Goal: Task Accomplishment & Management: Complete application form

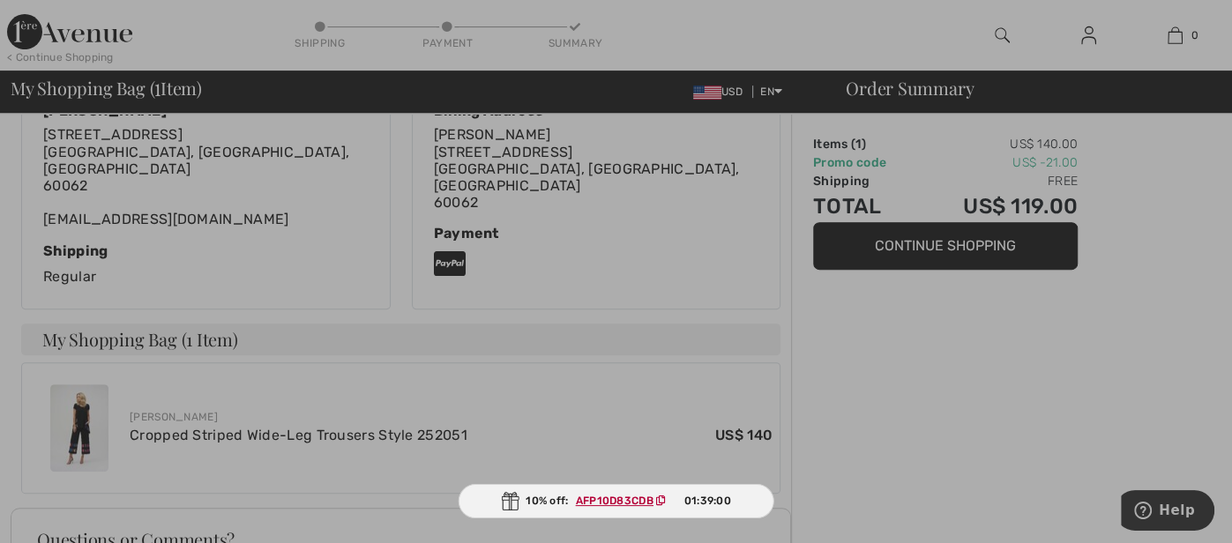
scroll to position [413, 0]
click at [1212, 138] on div at bounding box center [616, 271] width 1232 height 543
click at [619, 493] on span "AFP10D83CDB" at bounding box center [625, 501] width 112 height 16
click at [611, 500] on ins "AFP10D83CDB" at bounding box center [615, 501] width 78 height 12
click at [890, 411] on div at bounding box center [616, 271] width 1232 height 543
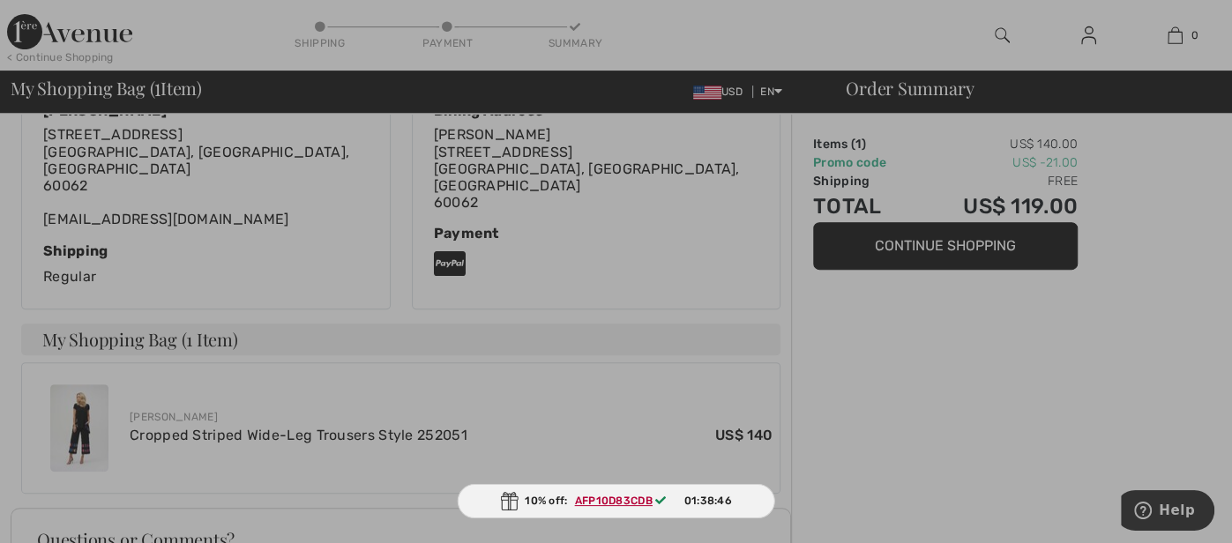
click at [524, 126] on div at bounding box center [616, 271] width 1232 height 543
click at [1065, 22] on div at bounding box center [616, 271] width 1232 height 543
click at [1084, 22] on div at bounding box center [616, 271] width 1232 height 543
click at [1040, 9] on div at bounding box center [616, 271] width 1232 height 543
click at [863, 458] on div at bounding box center [616, 271] width 1232 height 543
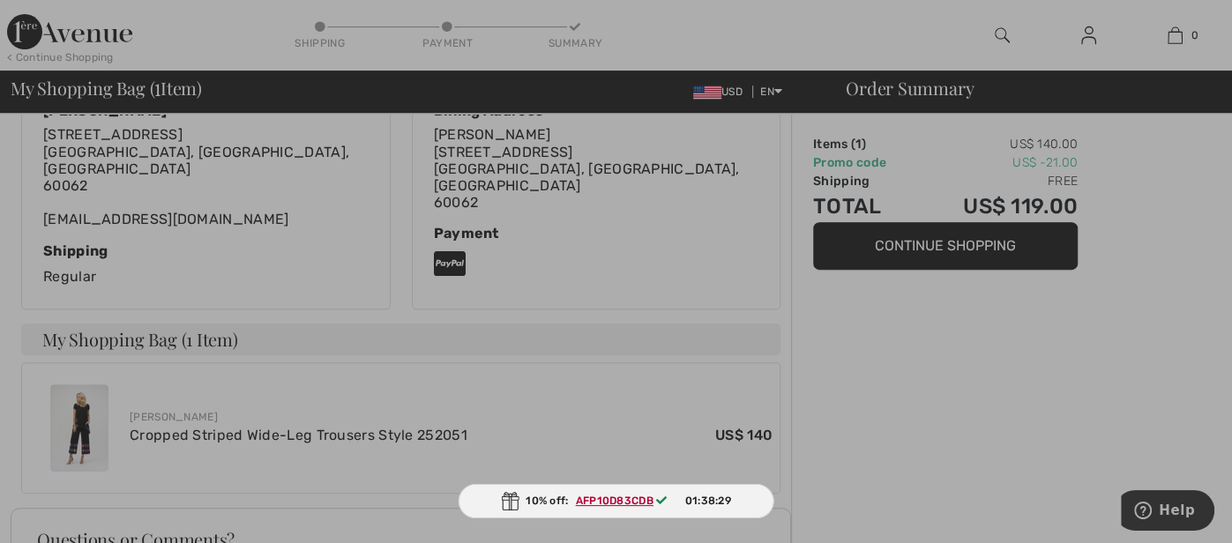
click at [918, 266] on div at bounding box center [616, 271] width 1232 height 543
click at [915, 254] on div at bounding box center [616, 271] width 1232 height 543
click at [880, 357] on div at bounding box center [616, 271] width 1232 height 543
click at [510, 11] on div at bounding box center [616, 271] width 1232 height 543
click at [706, 41] on div at bounding box center [616, 271] width 1232 height 543
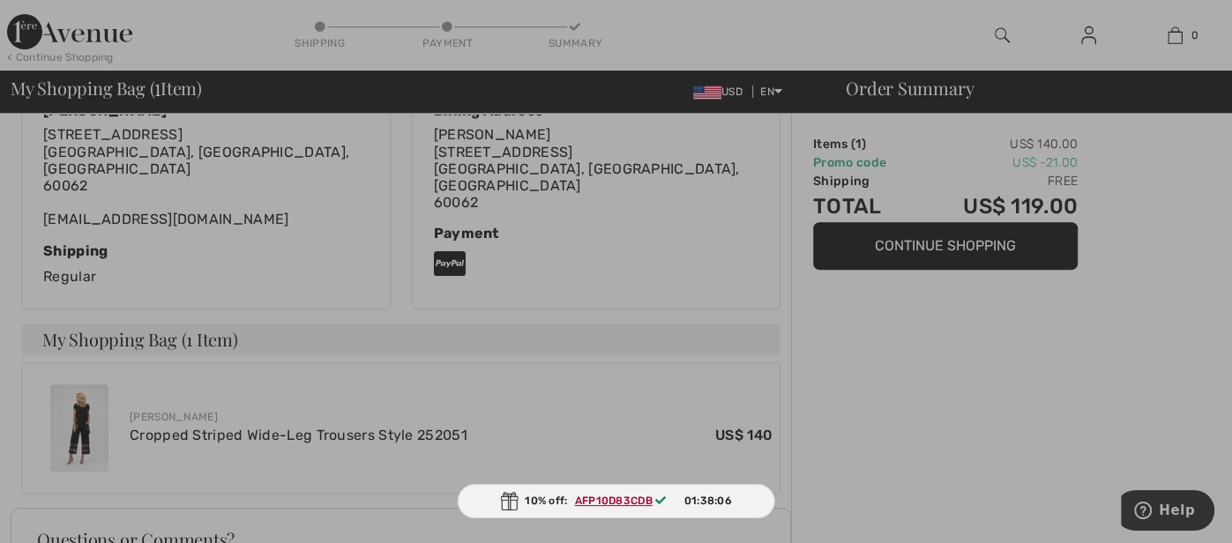
click at [662, 496] on icon at bounding box center [660, 500] width 11 height 11
click at [657, 501] on icon at bounding box center [660, 500] width 11 height 11
click at [508, 503] on img at bounding box center [509, 501] width 18 height 19
click at [906, 472] on div at bounding box center [616, 271] width 1232 height 543
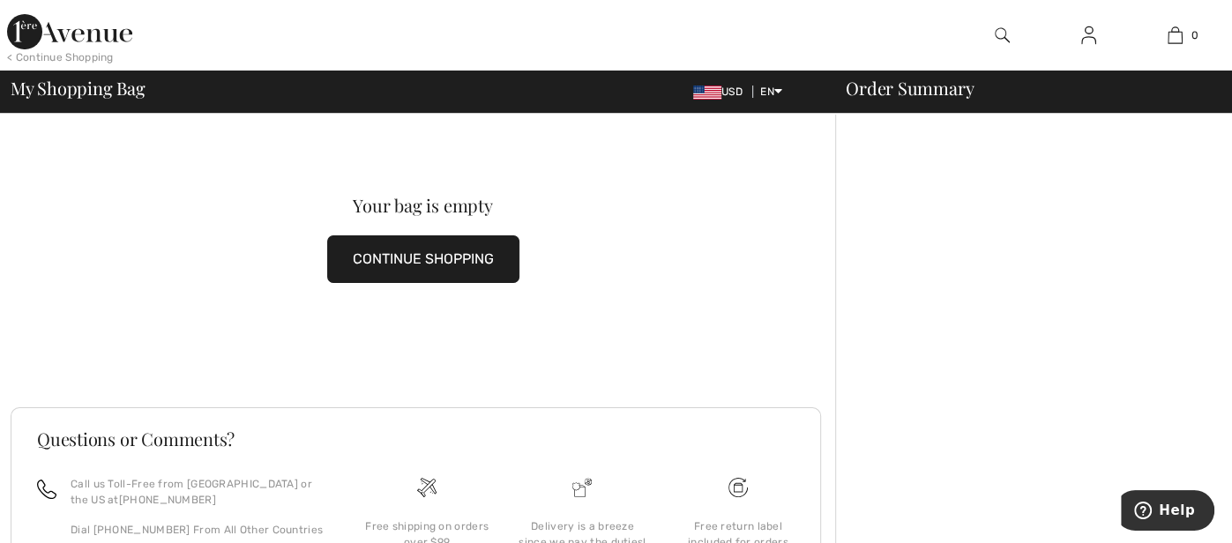
click at [1082, 42] on img at bounding box center [1088, 35] width 15 height 21
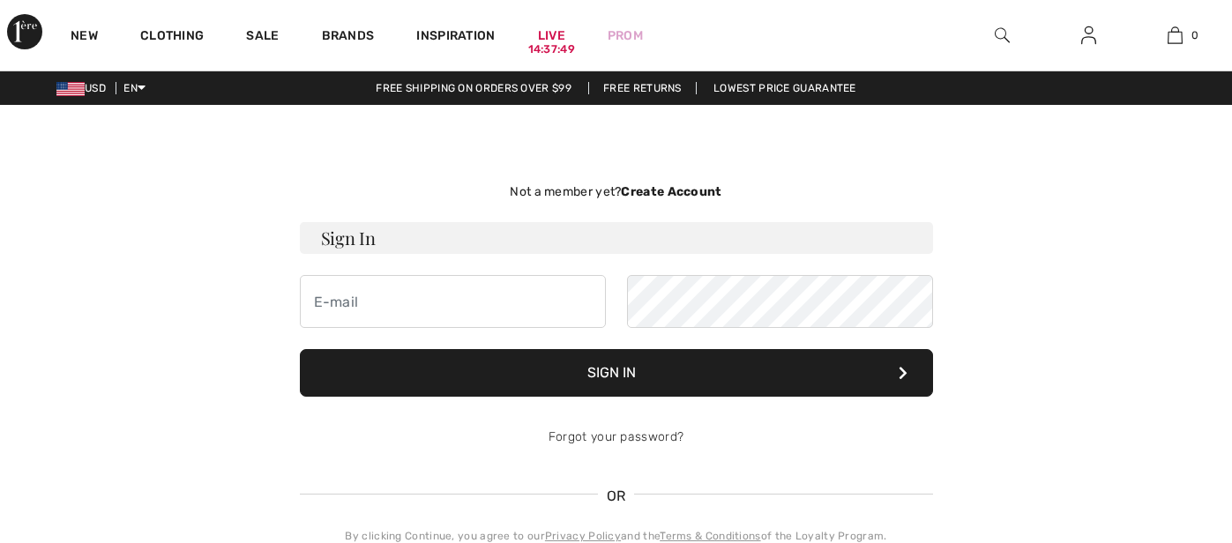
click at [420, 299] on input "email" at bounding box center [453, 301] width 306 height 53
type input "[EMAIL_ADDRESS][DOMAIN_NAME]"
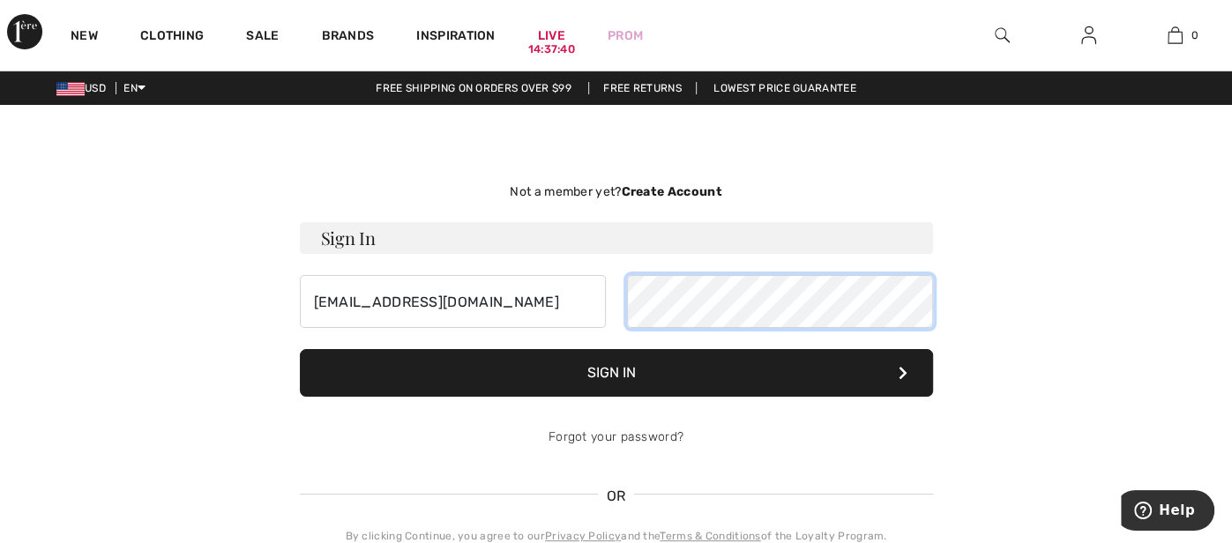
click at [300, 349] on button "Sign In" at bounding box center [616, 373] width 633 height 48
click at [579, 186] on div "Not a member yet? Create Account" at bounding box center [616, 192] width 633 height 19
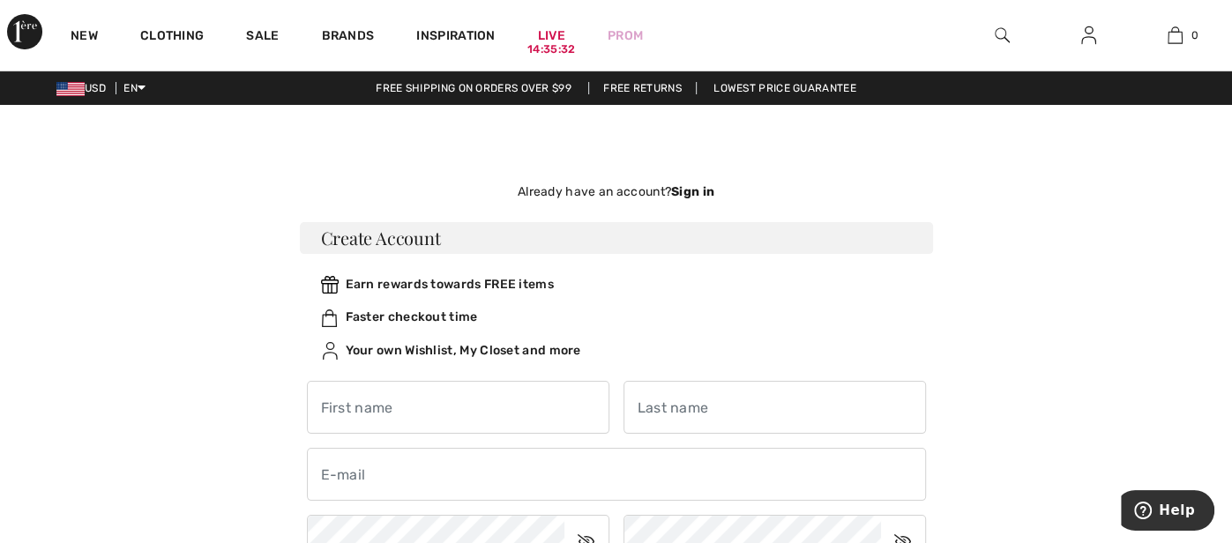
click at [579, 186] on div "Already have an account? Sign in" at bounding box center [616, 192] width 633 height 19
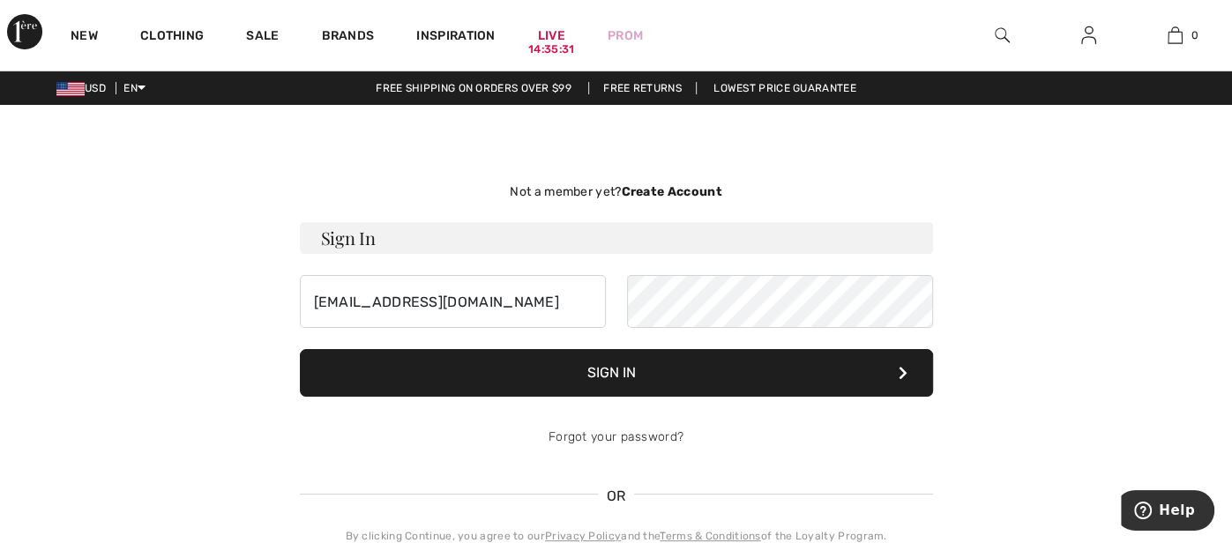
click at [685, 184] on strong "Create Account" at bounding box center [671, 191] width 101 height 15
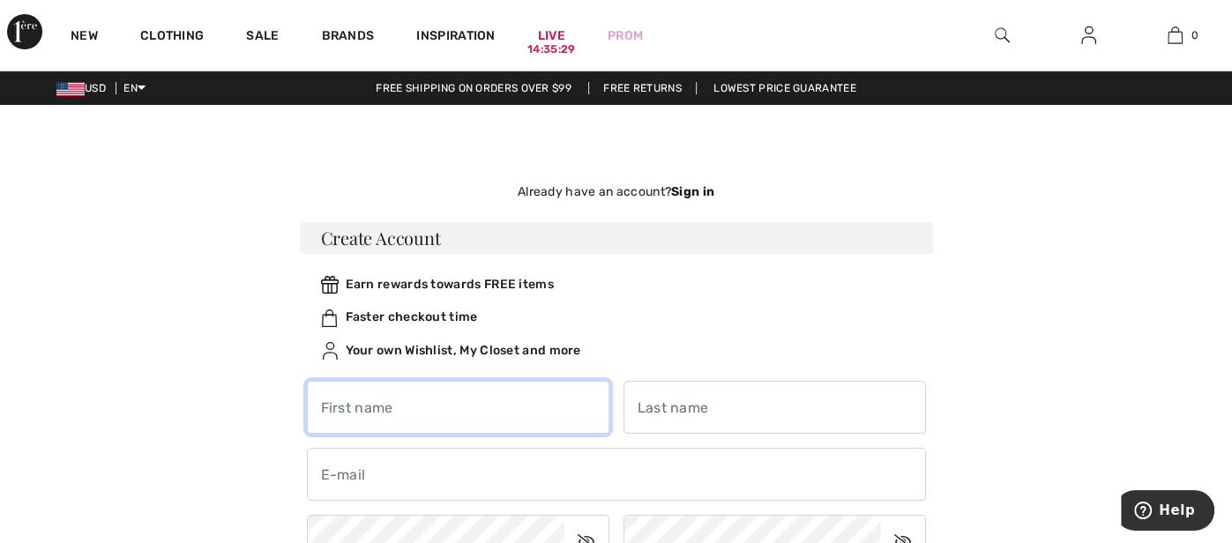
click at [474, 420] on input "text" at bounding box center [458, 407] width 302 height 53
type input "BARBARA"
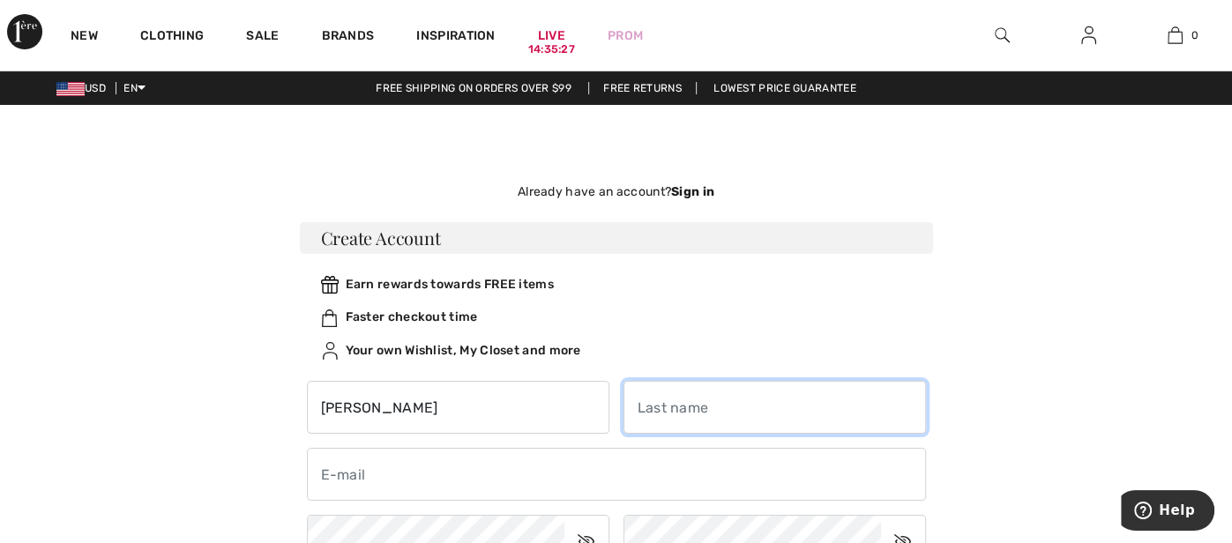
type input "LASHORNE"
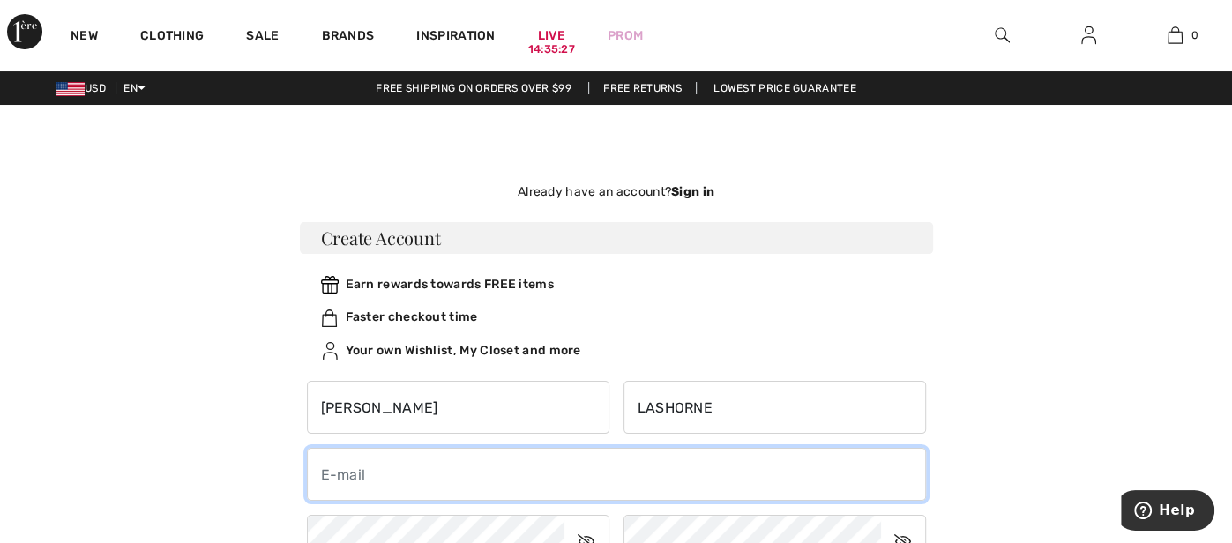
type input "ilashliner@hotmail.com"
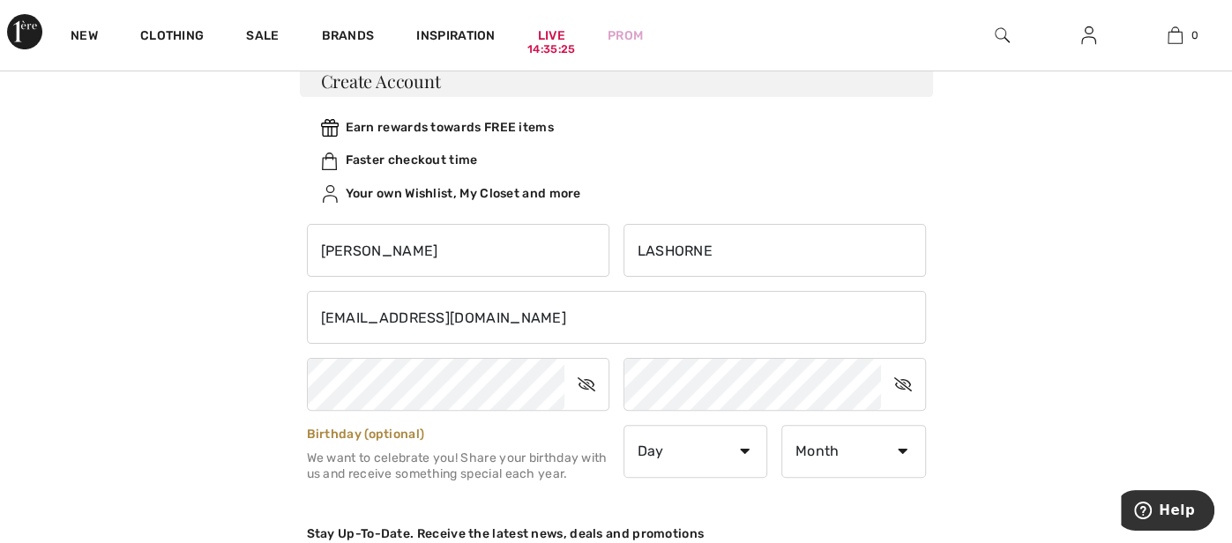
scroll to position [281, 0]
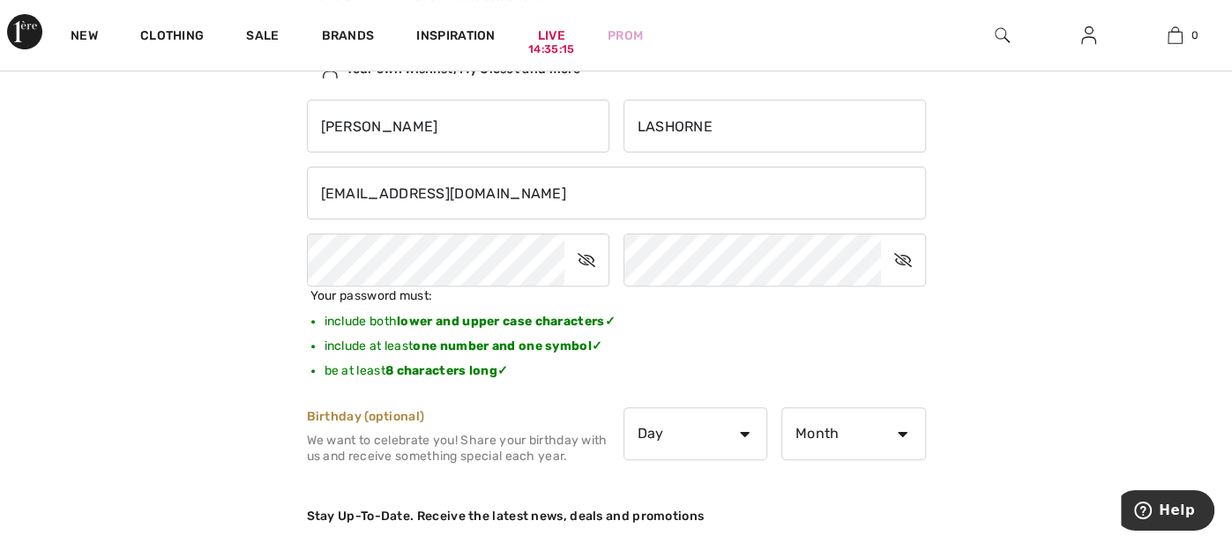
click at [582, 258] on icon at bounding box center [586, 260] width 44 height 41
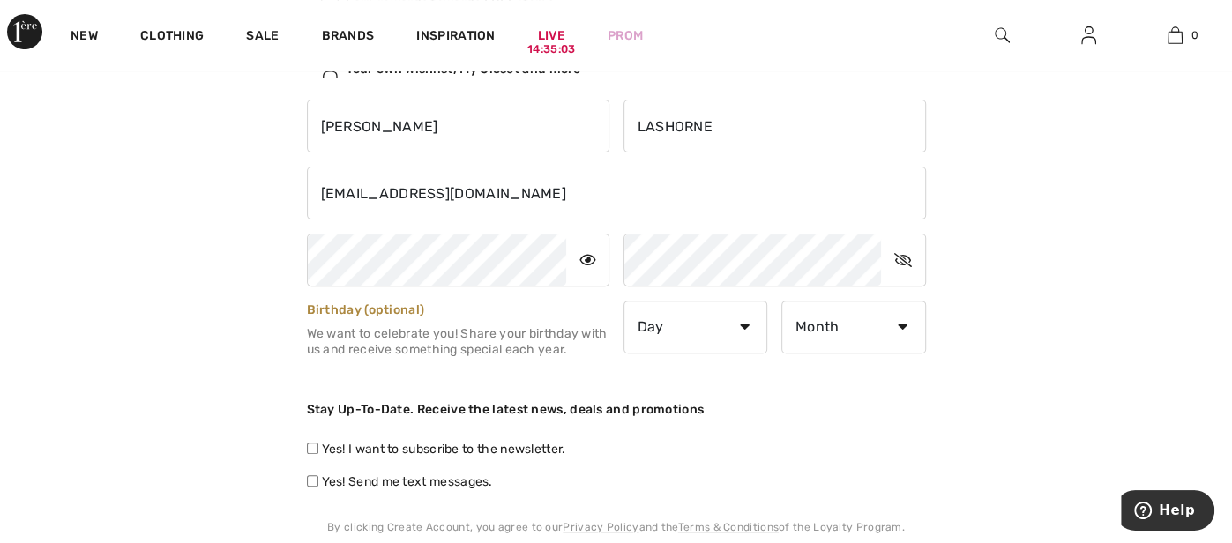
click at [901, 259] on icon at bounding box center [903, 260] width 44 height 41
click at [752, 320] on select "Day 1 2 3 4 5 6 7 8 9 10 11 12 13 14 15 16 17 18 19 20 21 22 23 24 25 26 27 28 …" at bounding box center [695, 327] width 145 height 53
select select "2"
click at [623, 301] on select "Day 1 2 3 4 5 6 7 8 9 10 11 12 13 14 15 16 17 18 19 20 21 22 23 24 25 26 27 28 …" at bounding box center [695, 327] width 145 height 53
click at [860, 337] on select "Month January February March April May June July August September October Novem…" at bounding box center [853, 327] width 145 height 53
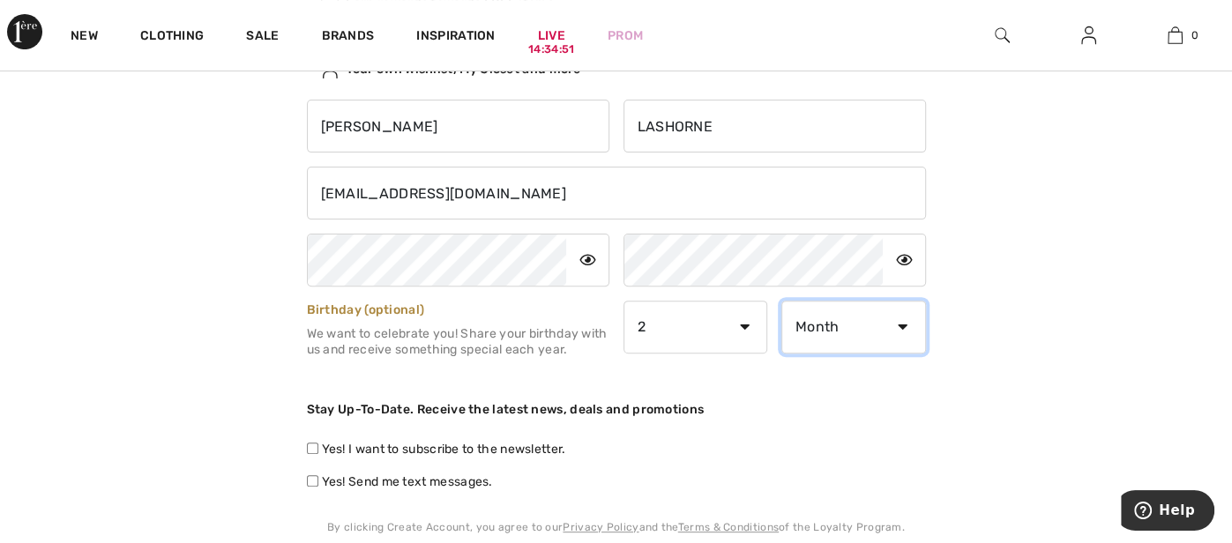
select select "2"
click at [781, 301] on select "Month January February March April May June July August September October Novem…" at bounding box center [853, 327] width 145 height 53
click at [1060, 341] on div "Not a member yet? Create Account Sign In ilashliner@hotmail.com Sign In Forgot …" at bounding box center [616, 302] width 1211 height 873
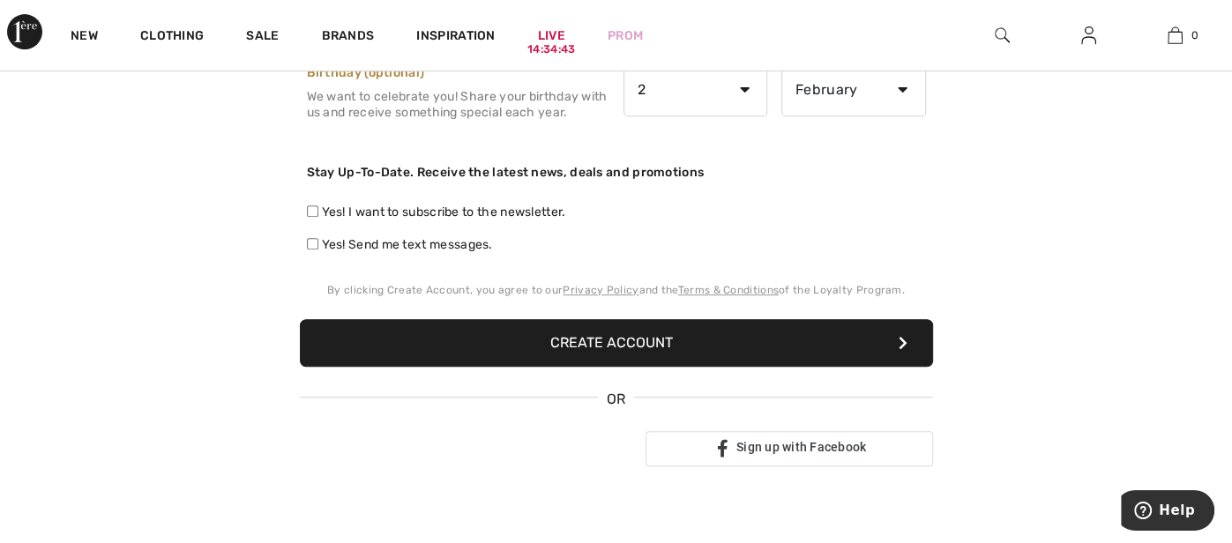
scroll to position [528, 0]
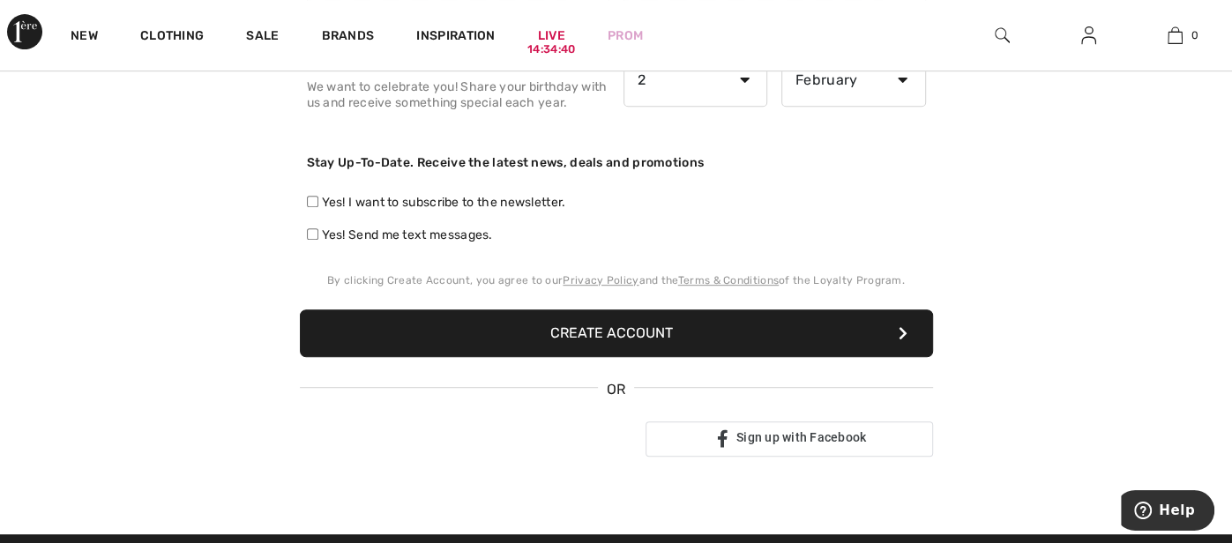
click at [601, 328] on button "Create Account" at bounding box center [616, 333] width 633 height 48
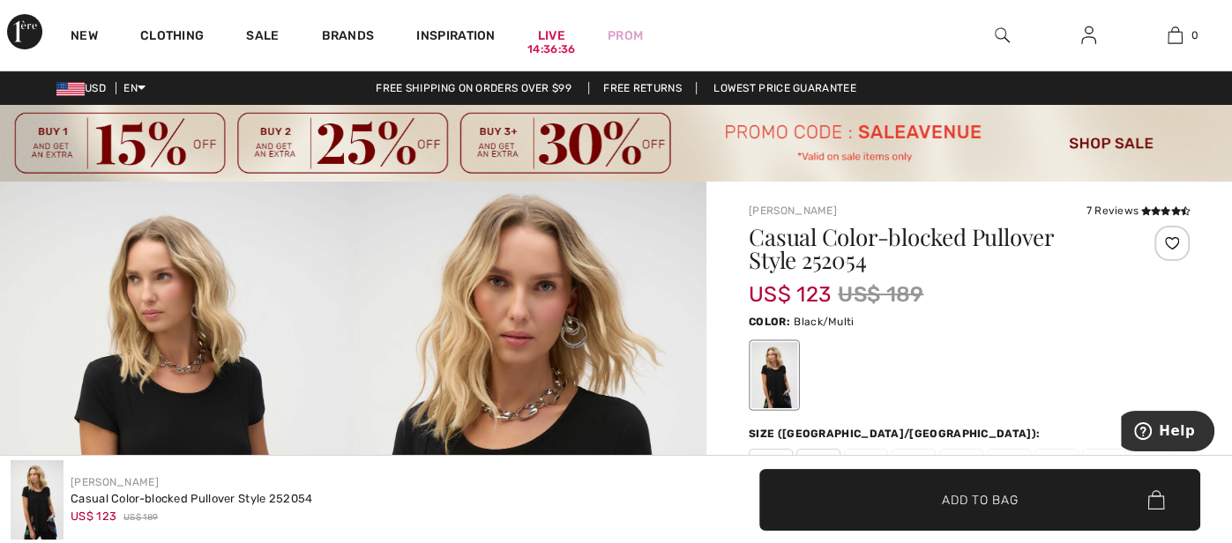
click at [1086, 35] on img at bounding box center [1088, 35] width 15 height 21
click at [1086, 38] on img at bounding box center [1088, 35] width 15 height 21
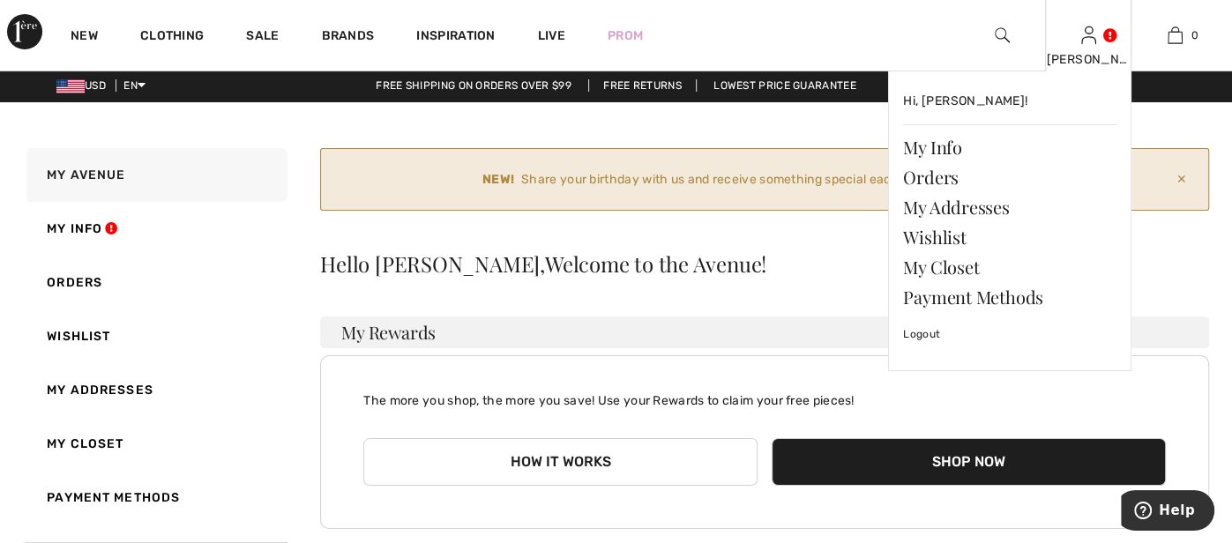
click at [1093, 41] on img at bounding box center [1088, 35] width 15 height 21
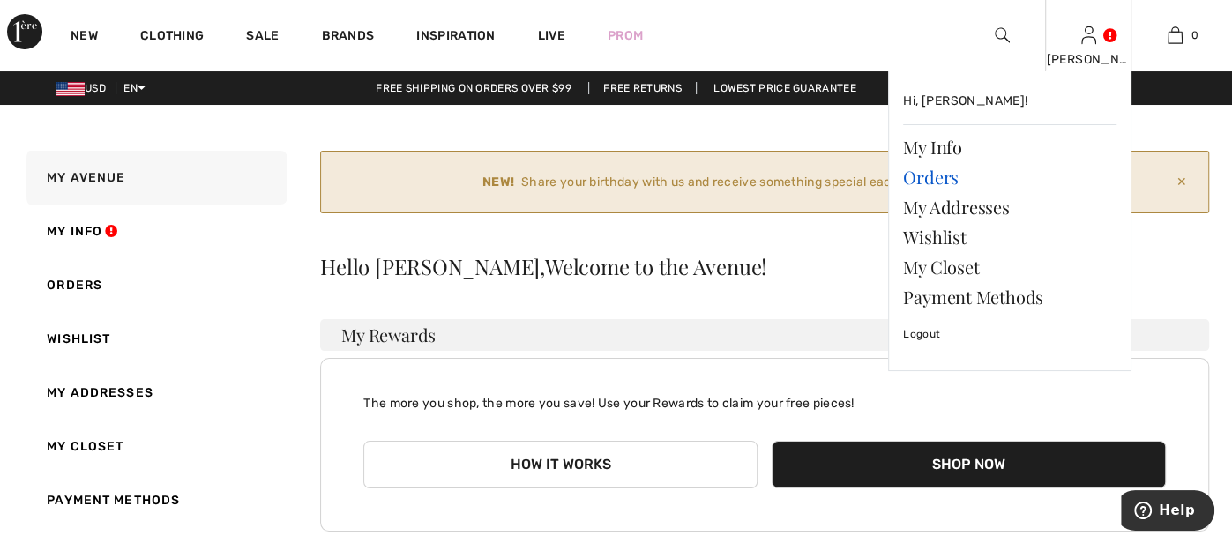
click at [941, 176] on link "Orders" at bounding box center [1009, 177] width 213 height 30
